Goal: Task Accomplishment & Management: Use online tool/utility

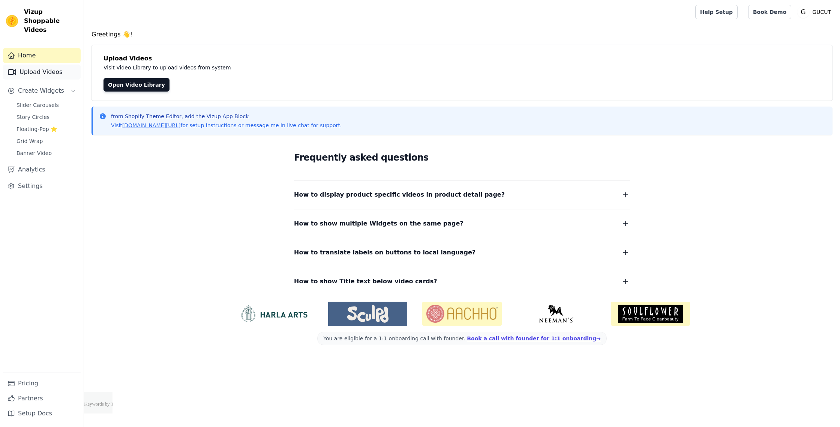
click at [47, 65] on link "Upload Videos" at bounding box center [42, 72] width 78 height 15
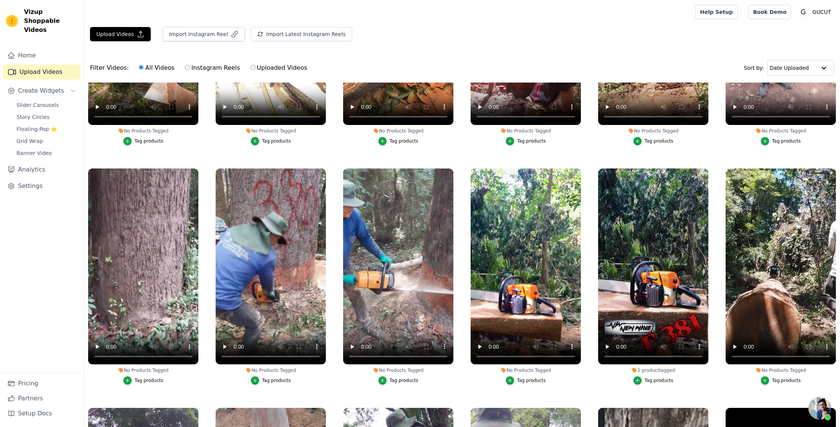
scroll to position [162, 0]
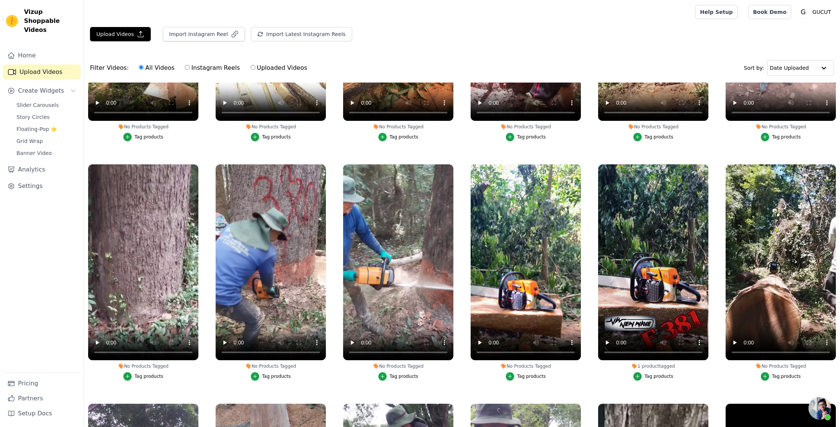
click at [571, 378] on div "Tag products" at bounding box center [526, 376] width 110 height 8
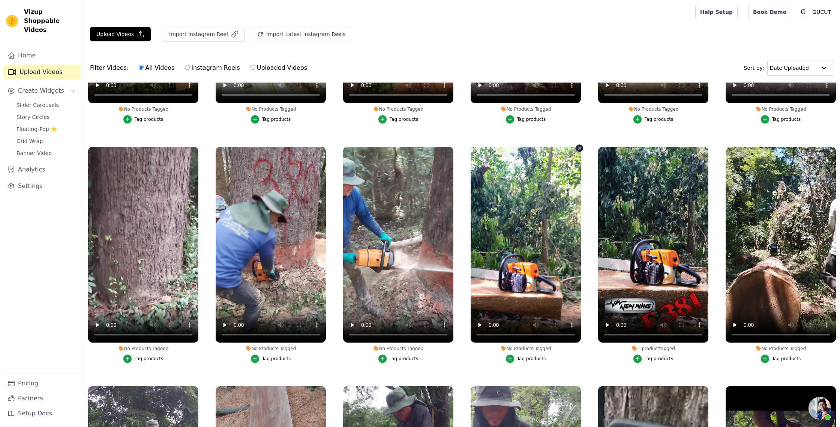
scroll to position [194, 0]
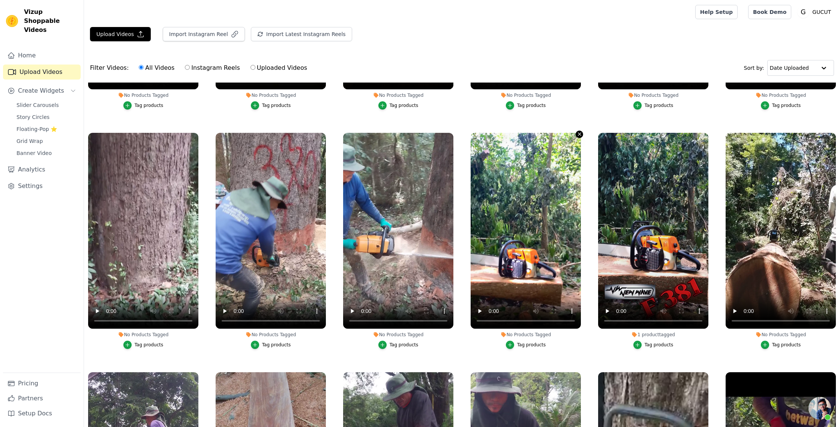
click at [578, 134] on icon "button" at bounding box center [580, 134] width 6 height 6
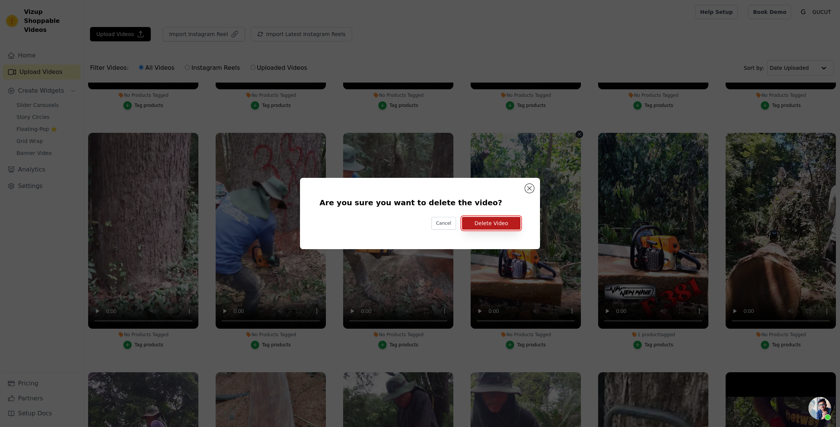
click at [510, 221] on button "Delete Video" at bounding box center [491, 223] width 59 height 13
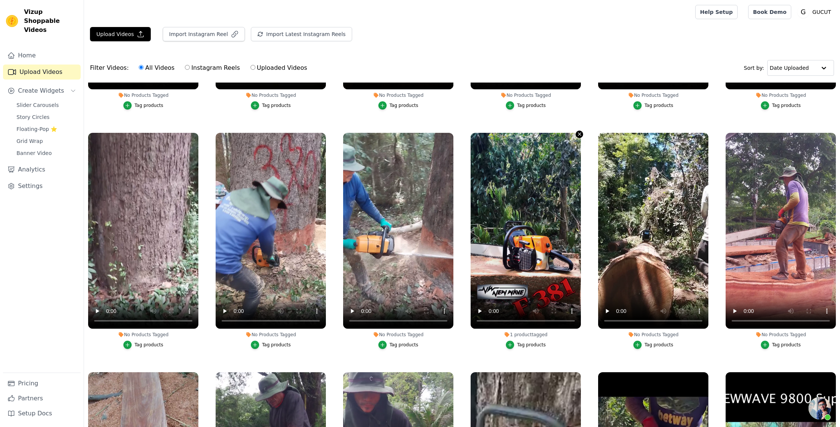
click at [579, 133] on icon "button" at bounding box center [580, 134] width 6 height 6
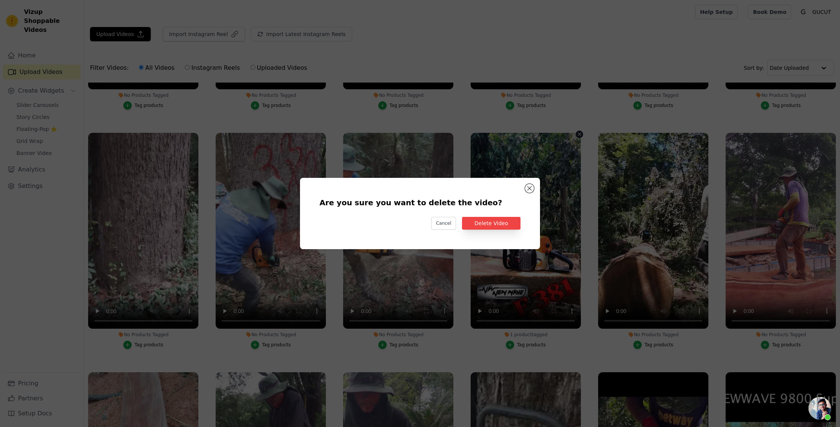
click at [500, 231] on div "Are you sure you want to delete the video? Cancel Delete Video" at bounding box center [420, 213] width 216 height 47
click at [513, 227] on button "Delete Video" at bounding box center [491, 223] width 59 height 13
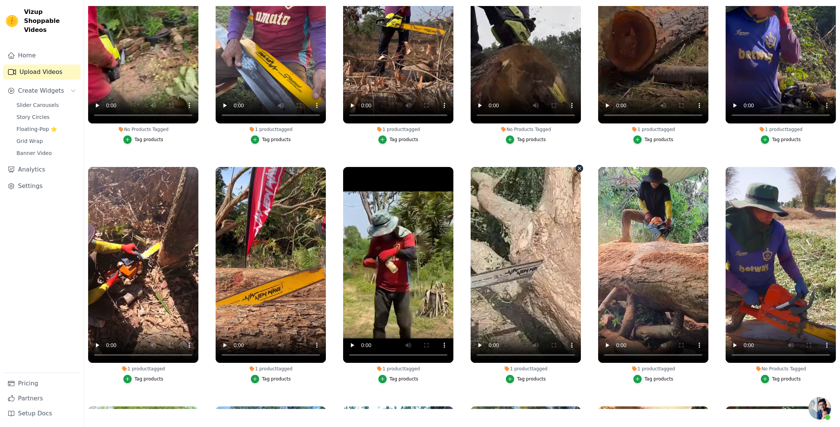
scroll to position [800, 0]
